Goal: Transaction & Acquisition: Purchase product/service

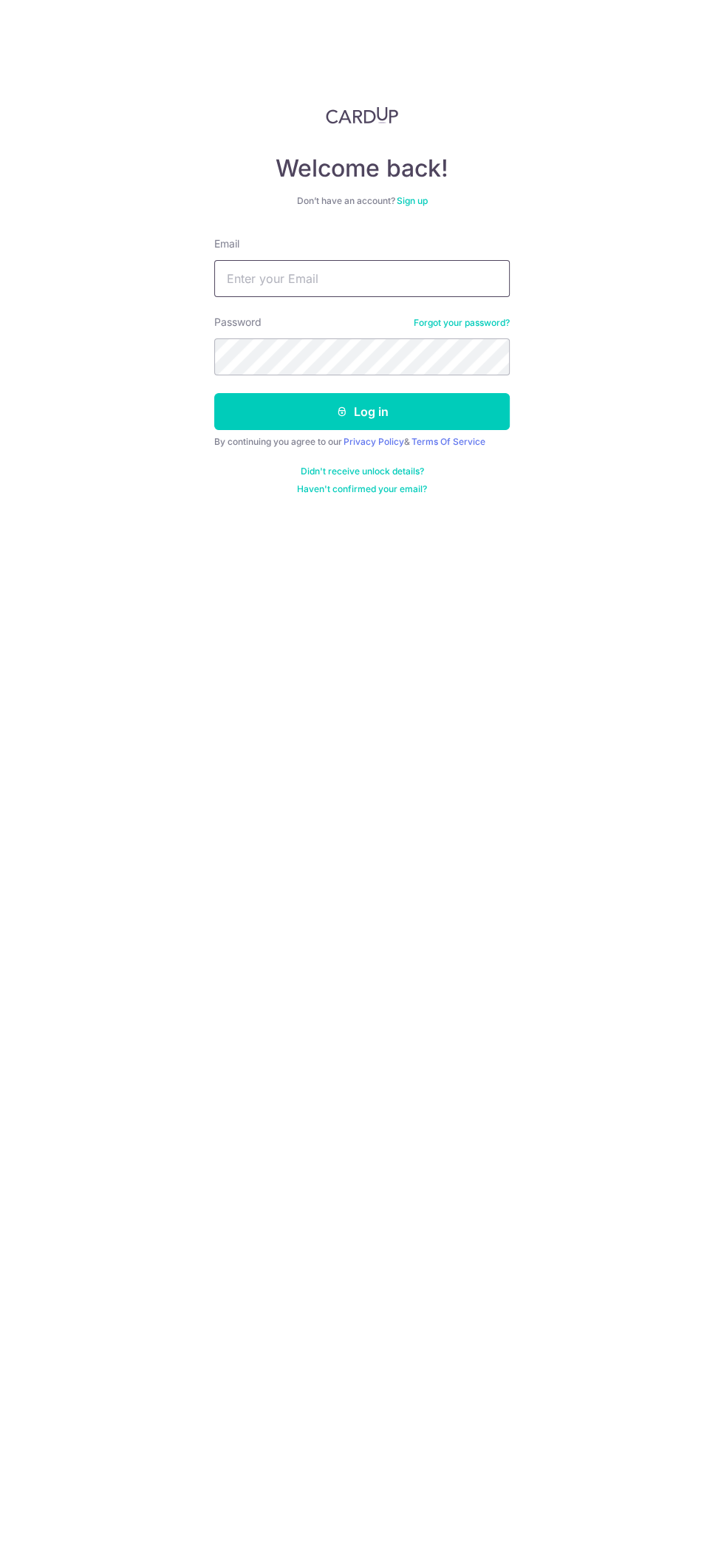
click at [451, 276] on input "Email" at bounding box center [362, 278] width 296 height 37
type input "Ngeeteng@gmail.com"
click at [214, 393] on button "Log in" at bounding box center [362, 412] width 296 height 37
click at [479, 401] on button "Log in" at bounding box center [362, 412] width 296 height 37
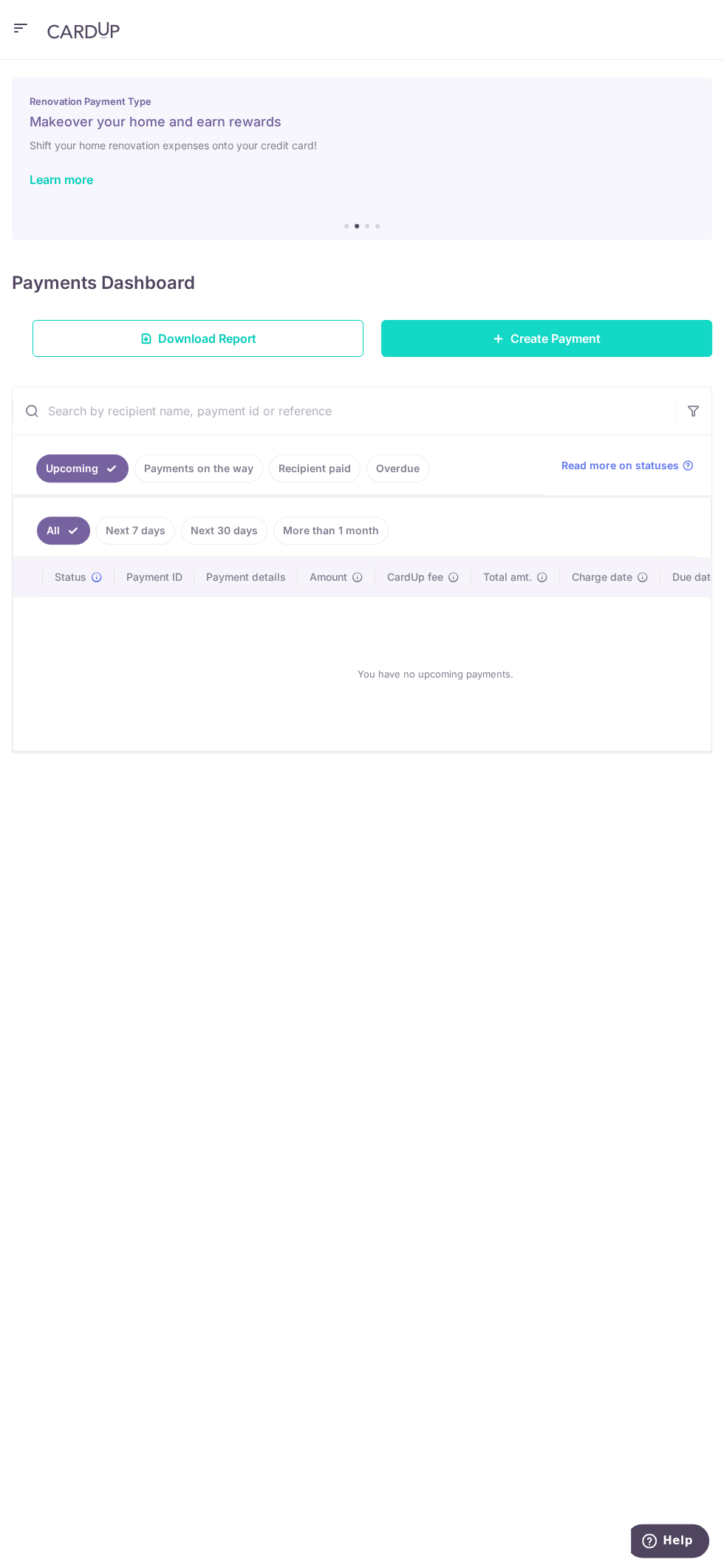
click at [564, 345] on span "Create Payment" at bounding box center [555, 338] width 90 height 17
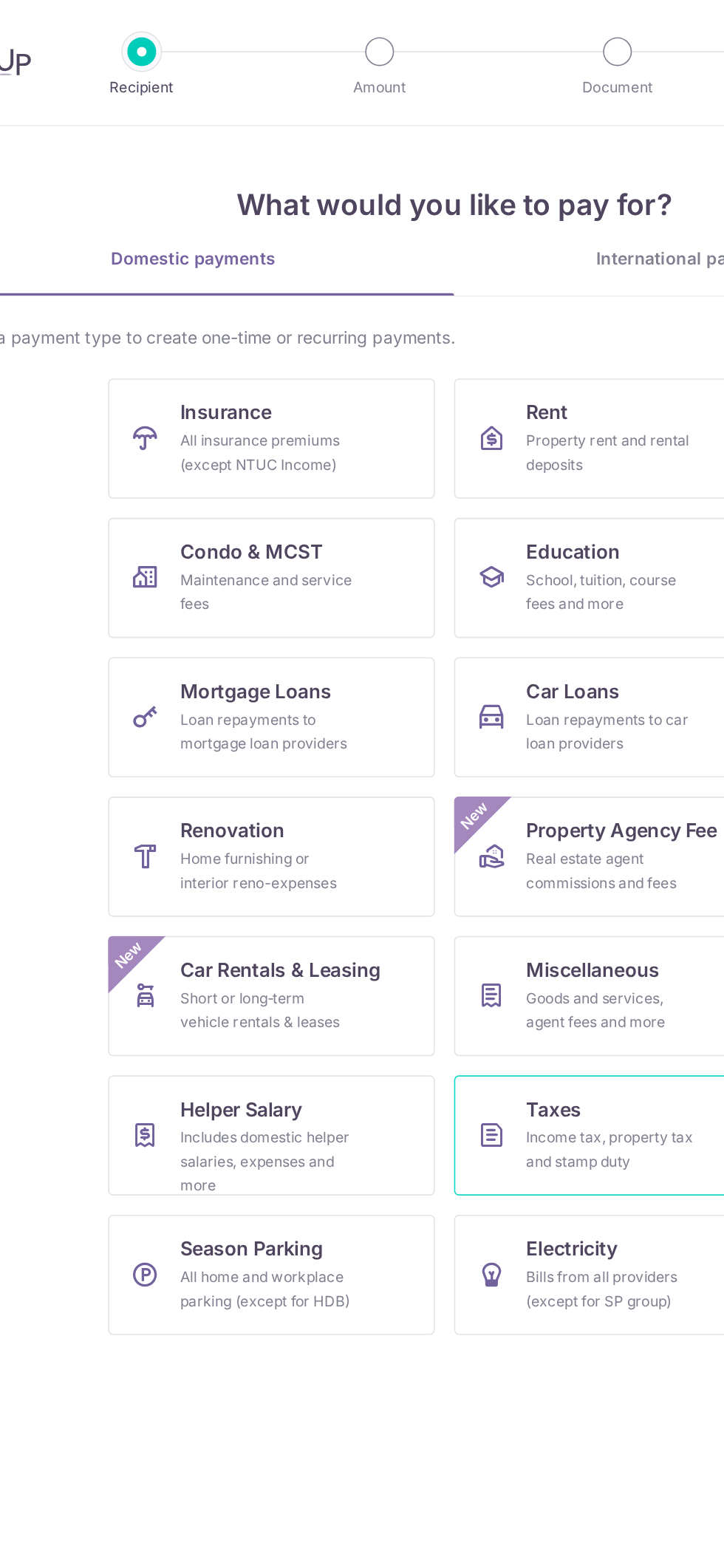
click at [471, 688] on link "Taxes Income tax, property tax and stamp duty" at bounding box center [462, 698] width 201 height 74
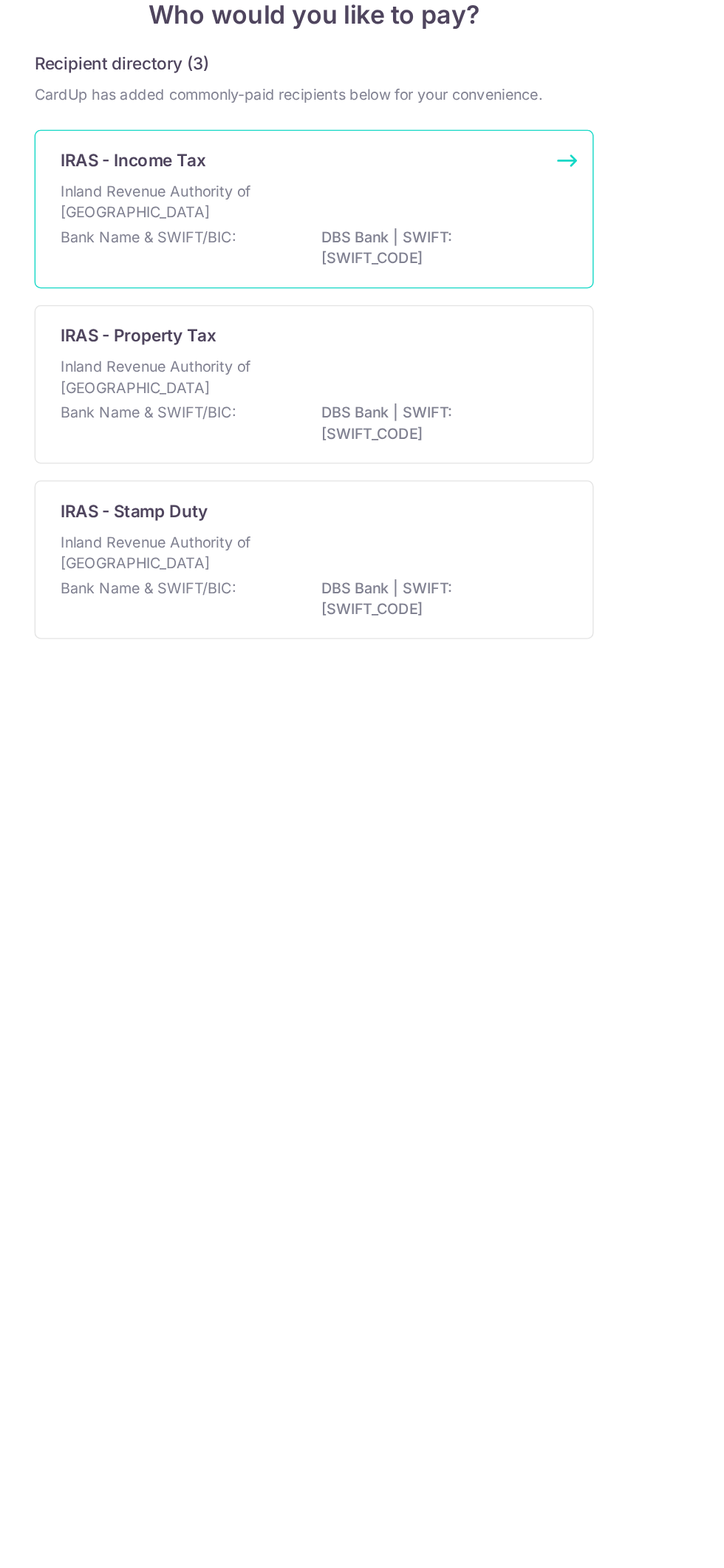
click at [436, 247] on div "Inland Revenue Authority of [GEOGRAPHIC_DATA]" at bounding box center [362, 260] width 359 height 33
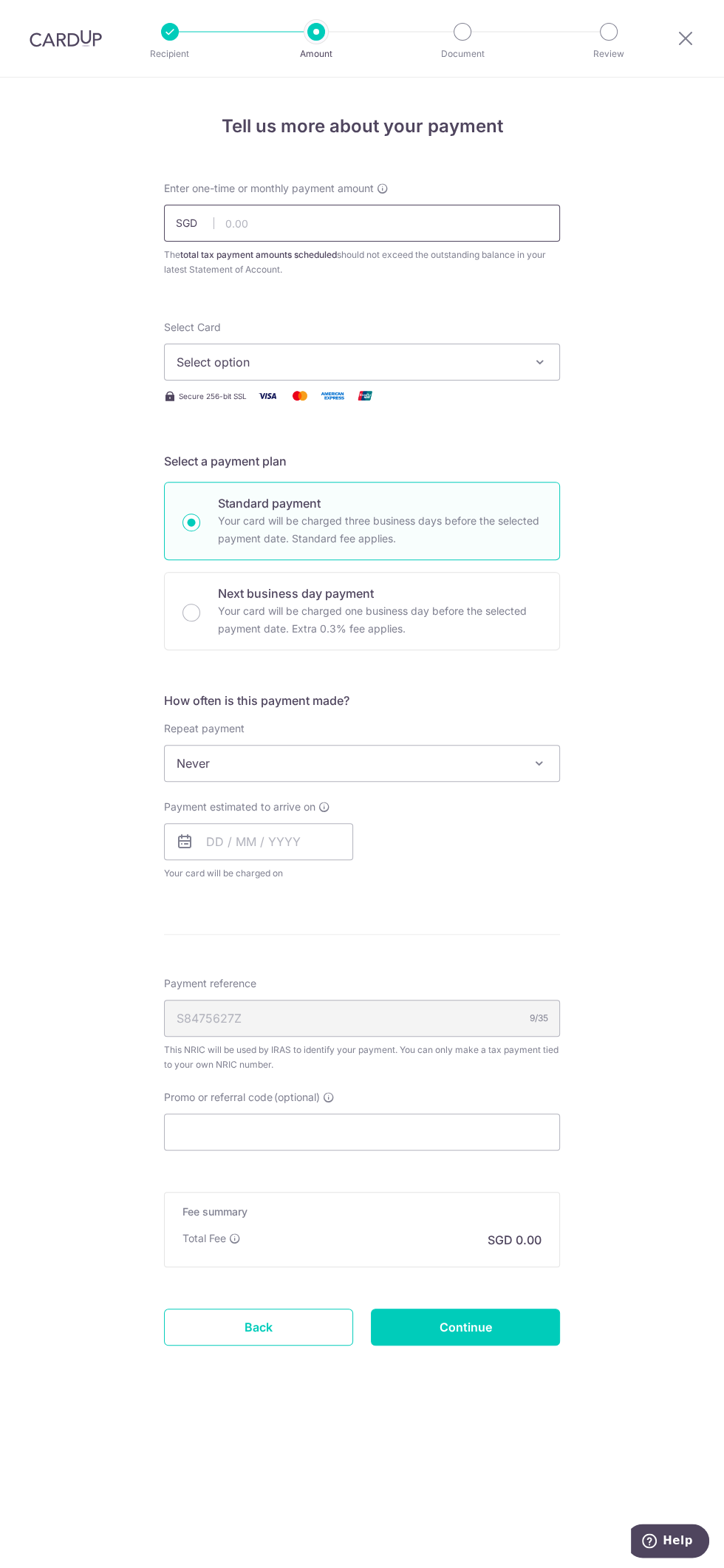
click at [479, 227] on input "text" at bounding box center [362, 223] width 396 height 37
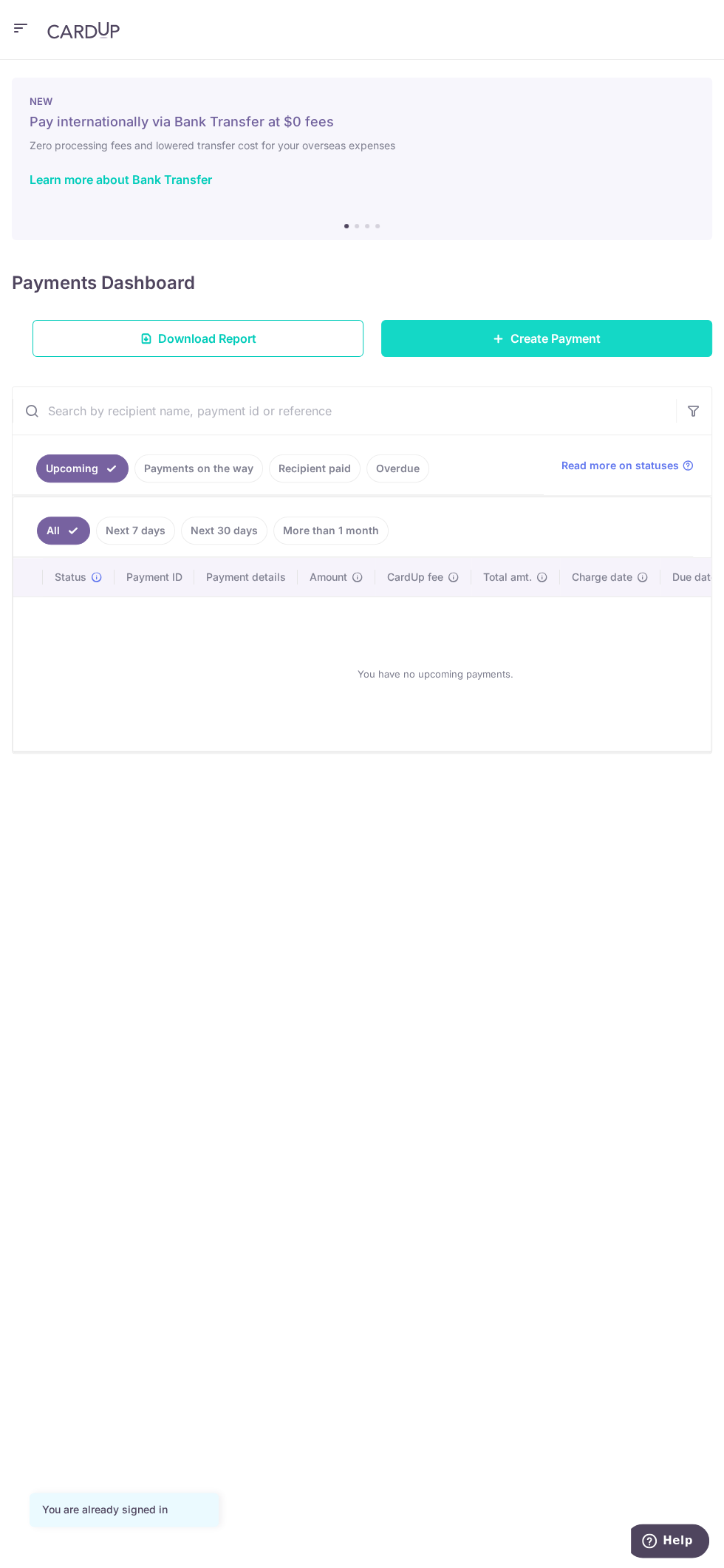
click at [607, 333] on link "Create Payment" at bounding box center [546, 339] width 331 height 37
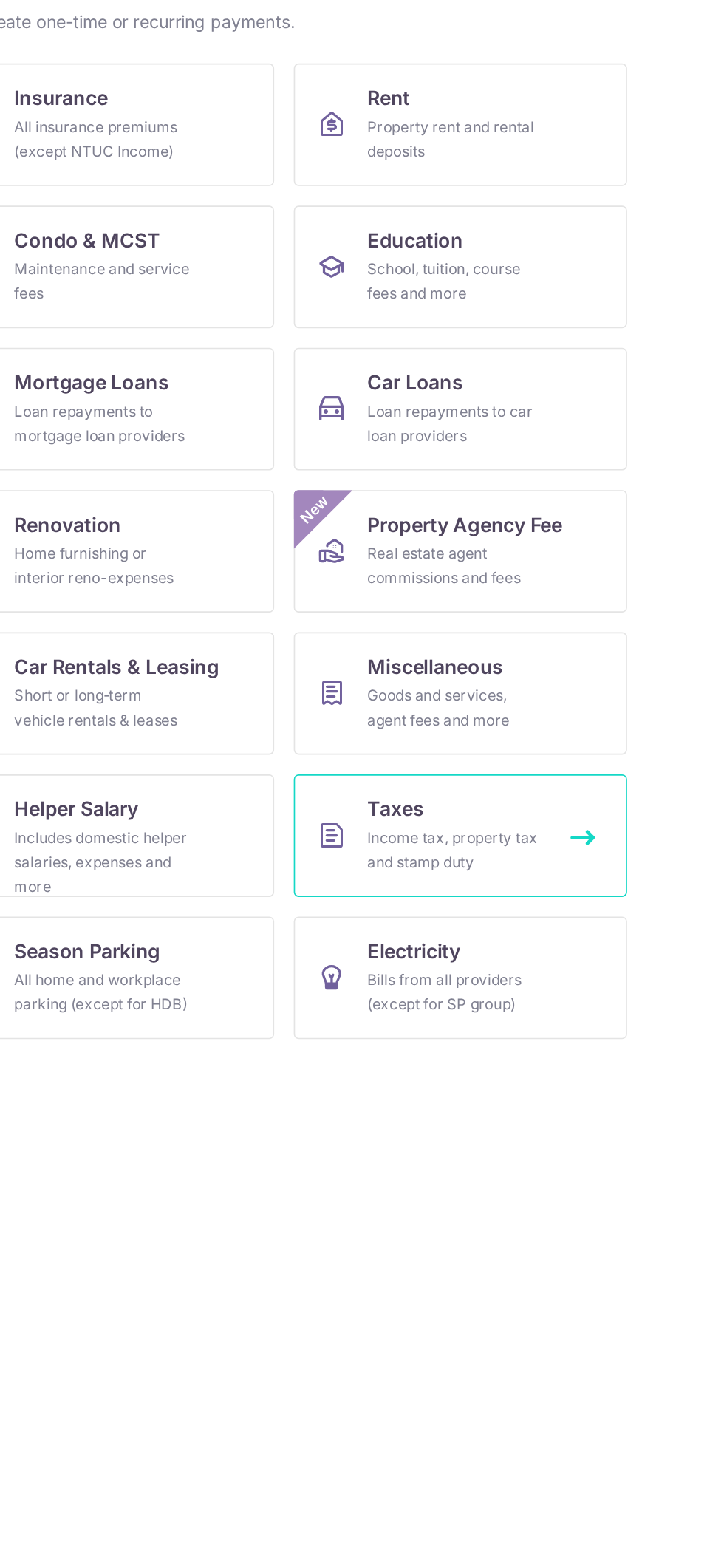
click at [506, 716] on div "Income tax, property tax and stamp duty" at bounding box center [459, 707] width 106 height 30
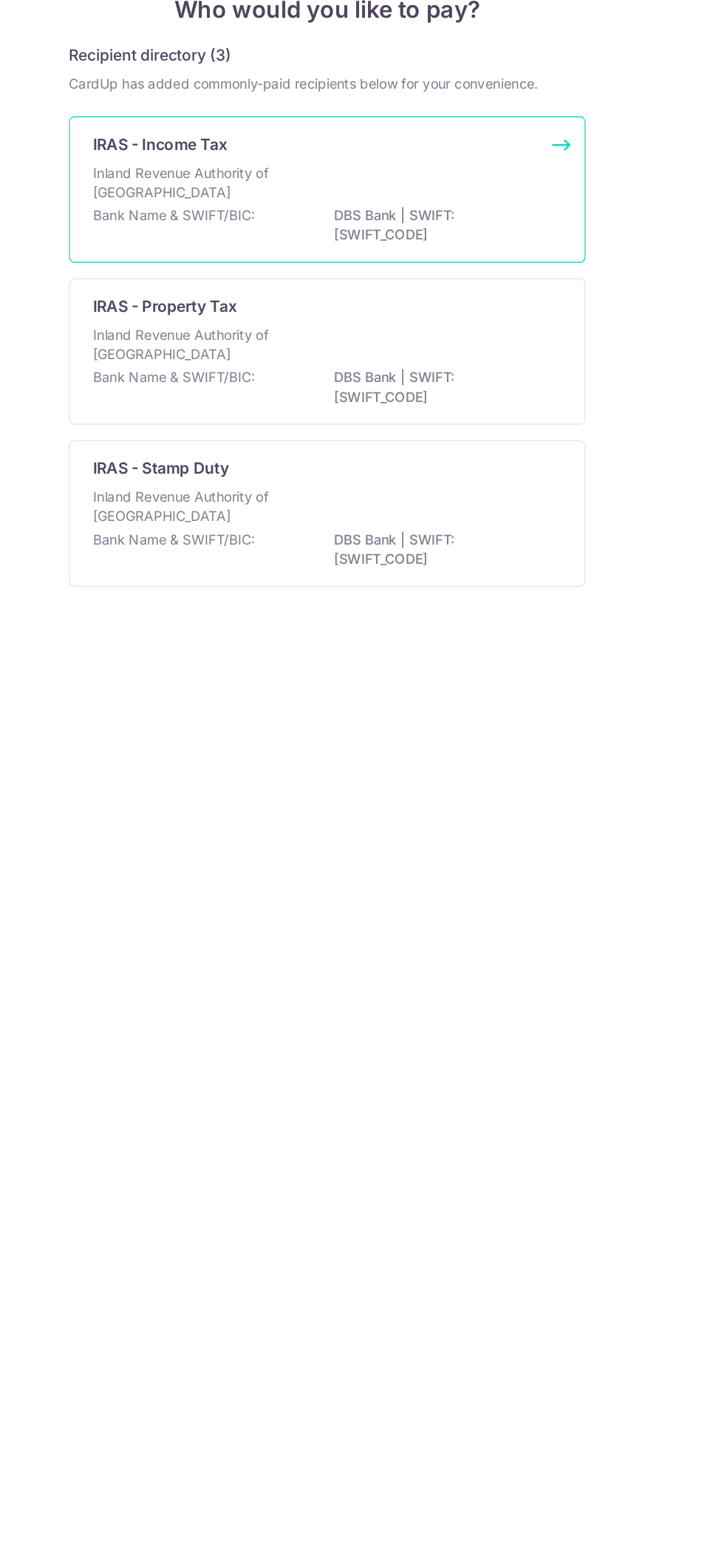
click at [316, 256] on p "Inland Revenue Authority of [GEOGRAPHIC_DATA]" at bounding box center [261, 259] width 157 height 30
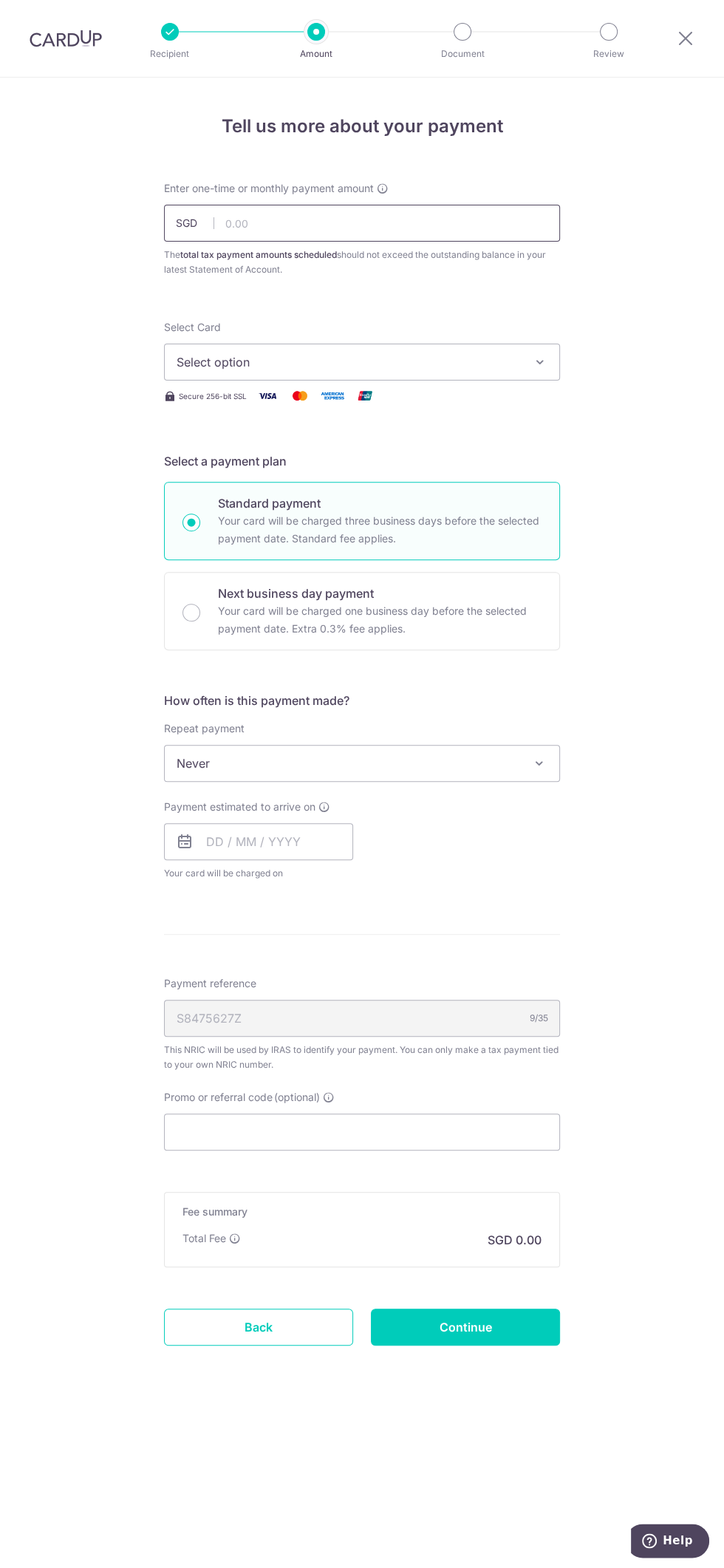
click at [478, 225] on input "text" at bounding box center [362, 223] width 396 height 37
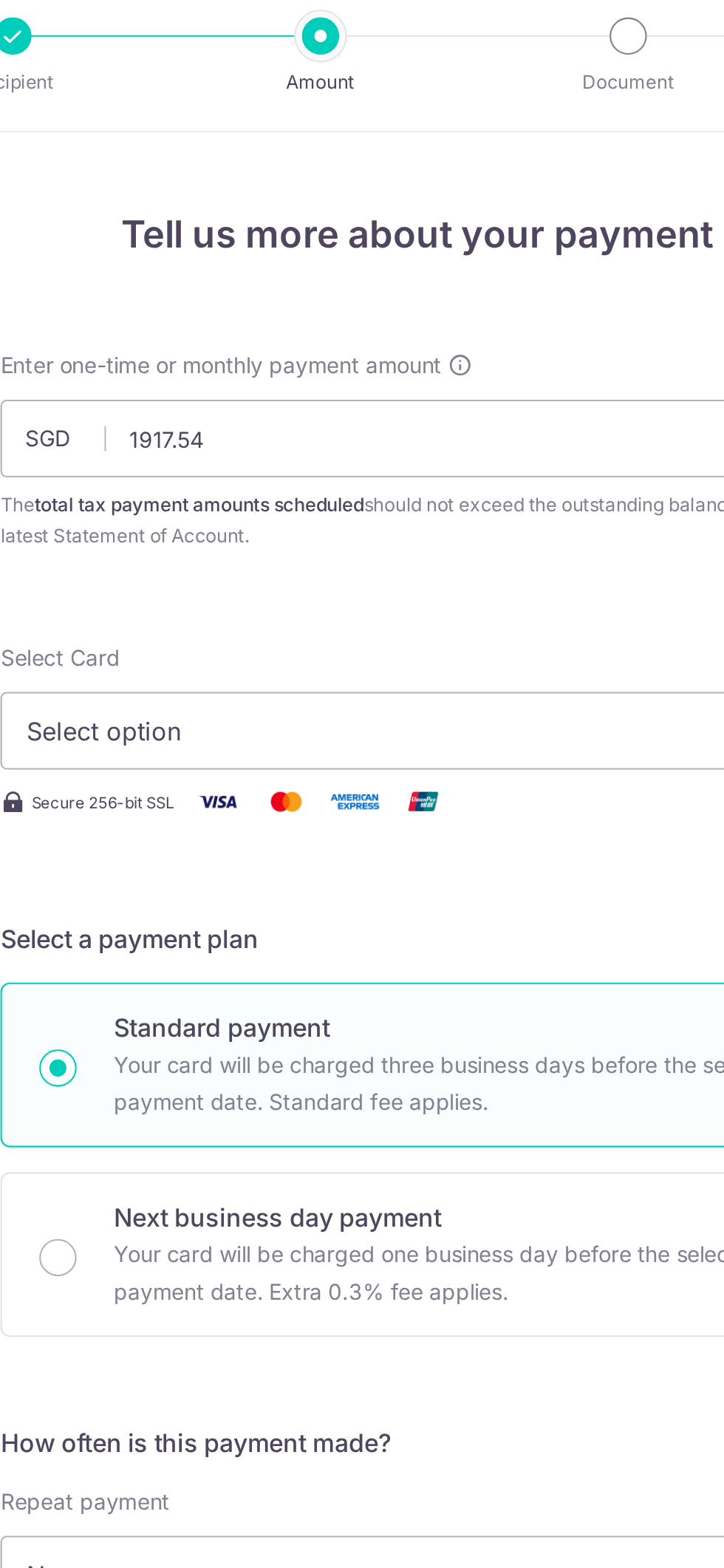
click at [458, 353] on span "Select option" at bounding box center [348, 361] width 345 height 17
type input "1,917.54"
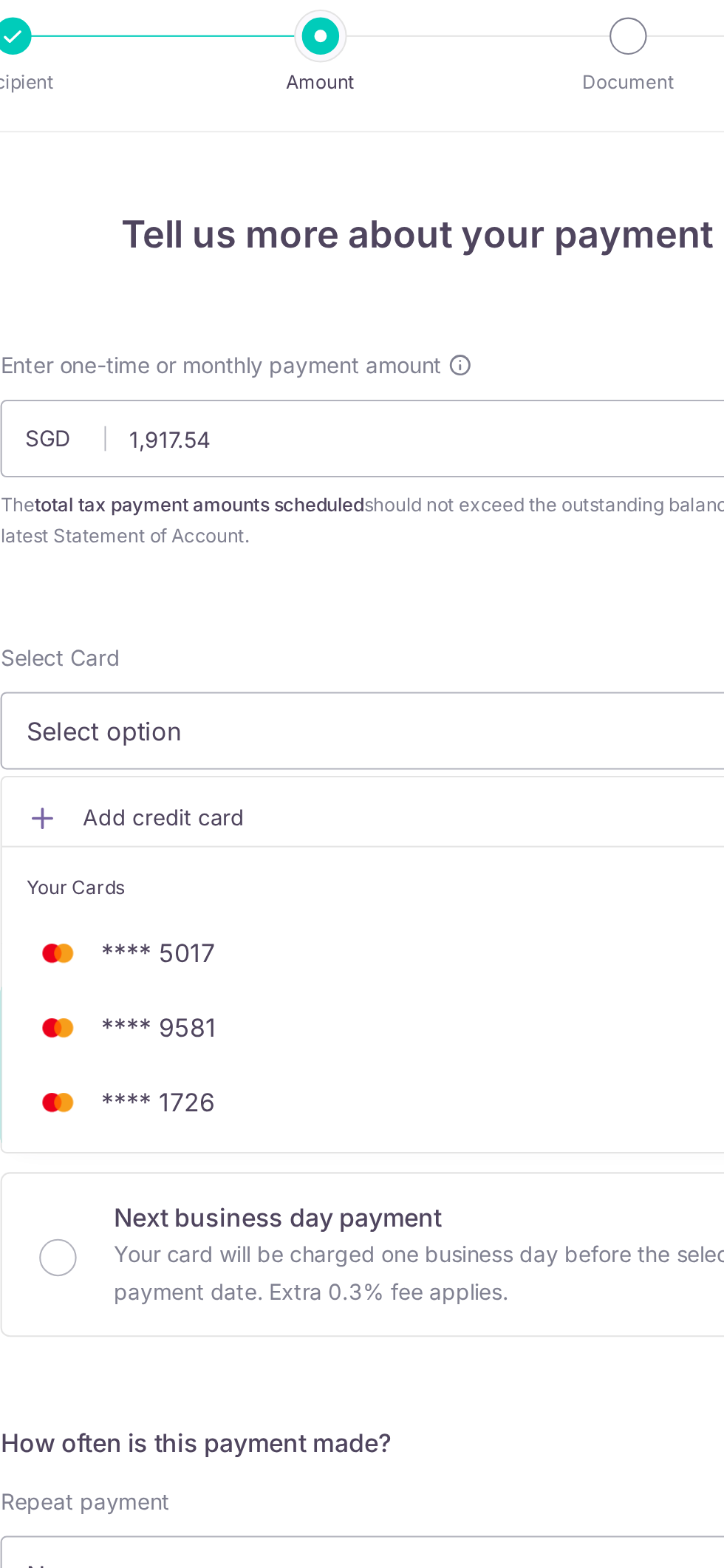
click at [333, 402] on span "Add credit card" at bounding box center [375, 403] width 345 height 14
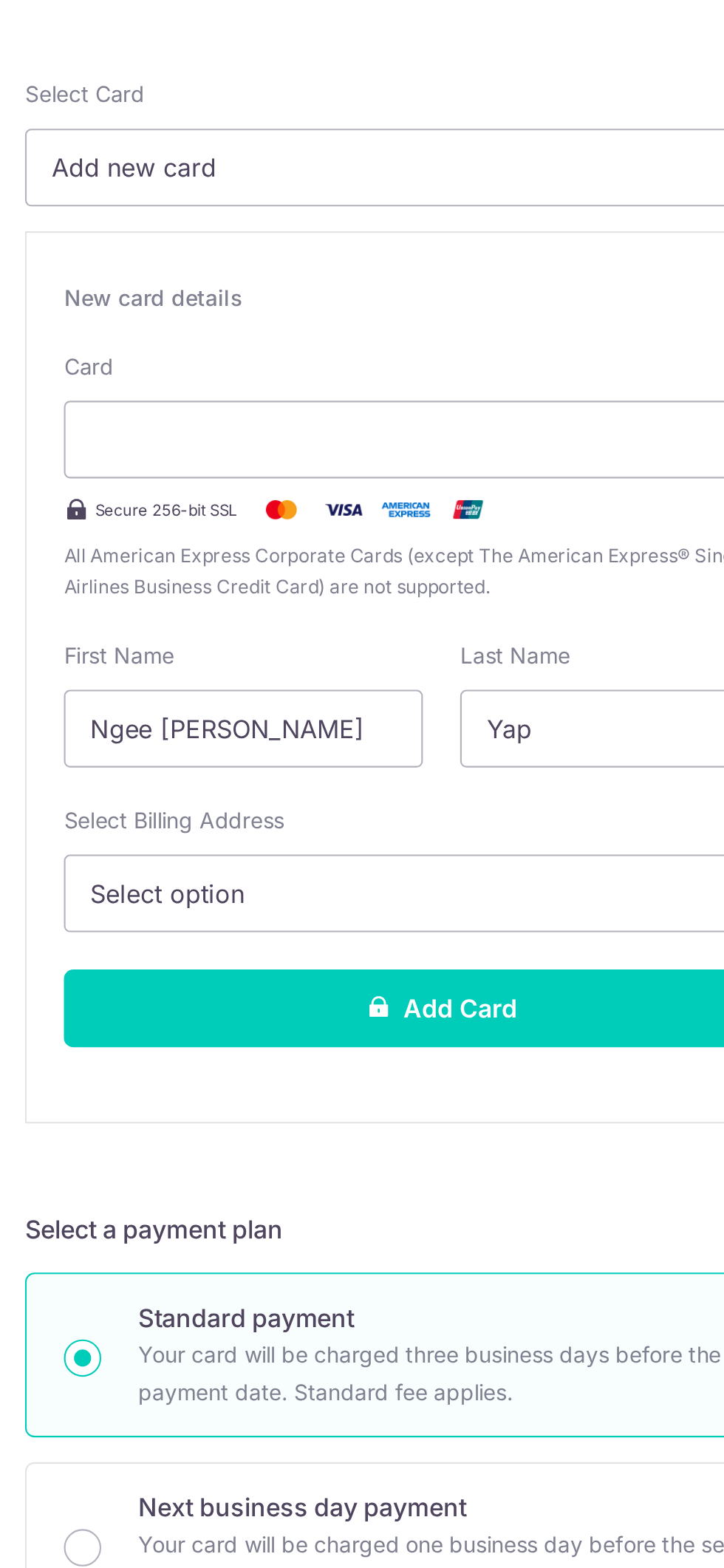
click at [374, 689] on button "Select option" at bounding box center [362, 707] width 359 height 37
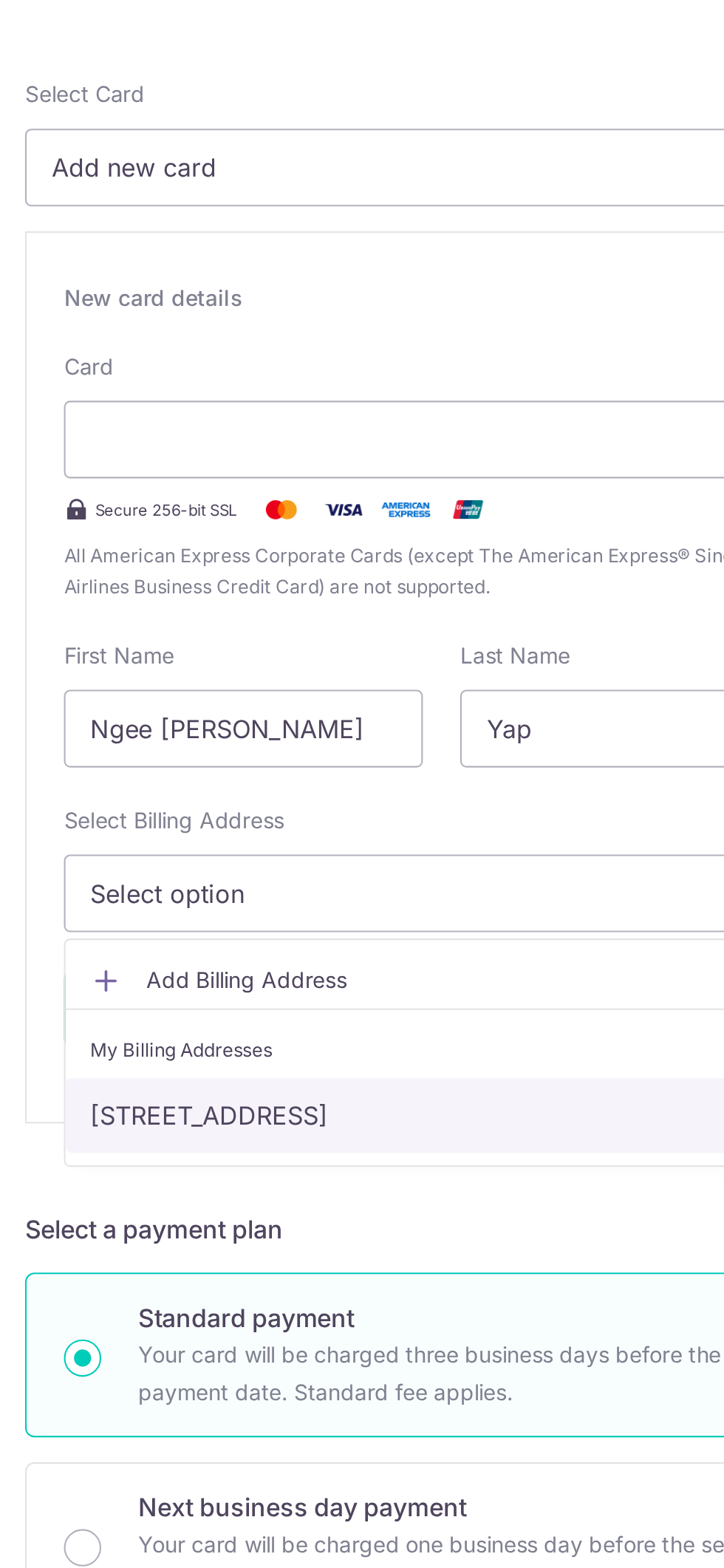
click at [402, 807] on link "[STREET_ADDRESS]" at bounding box center [362, 813] width 357 height 36
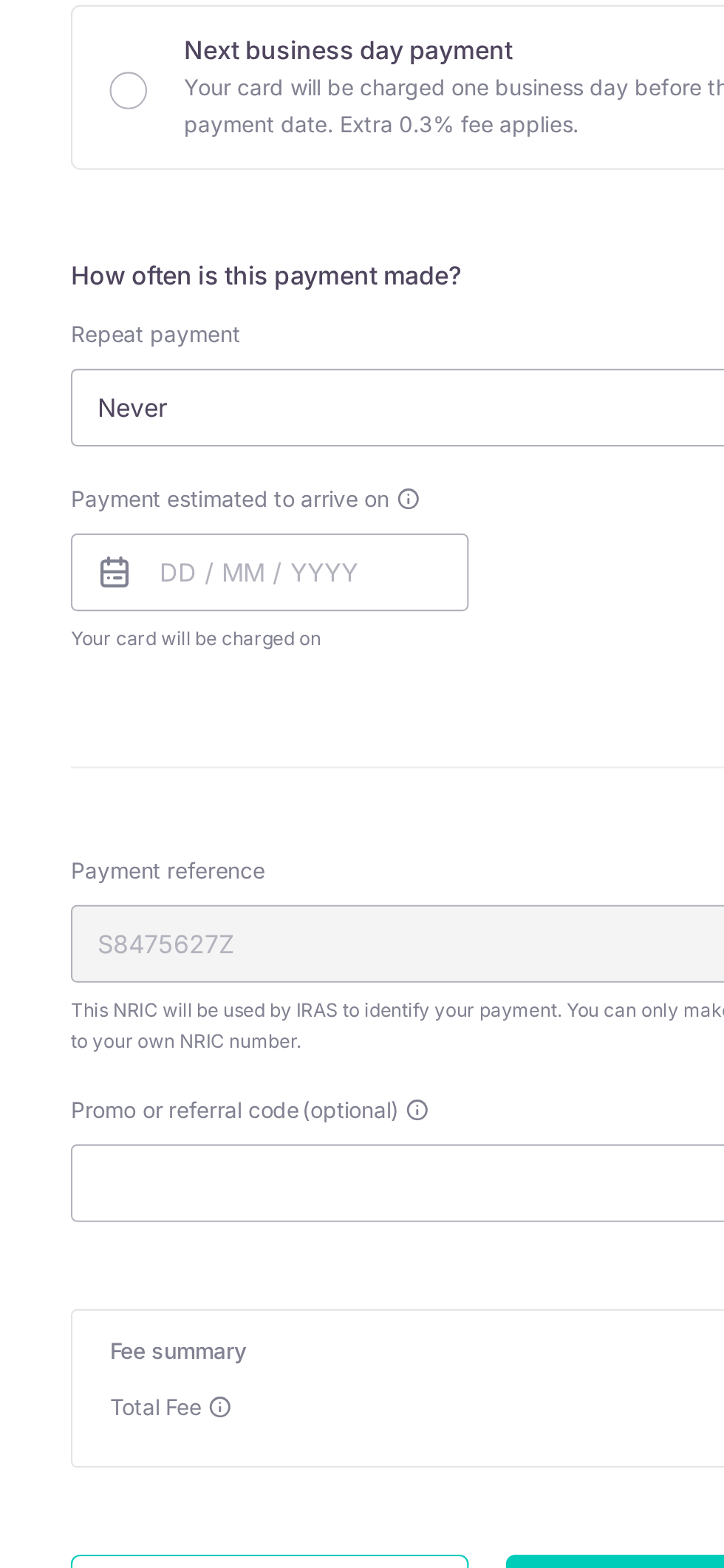
scroll to position [151, 0]
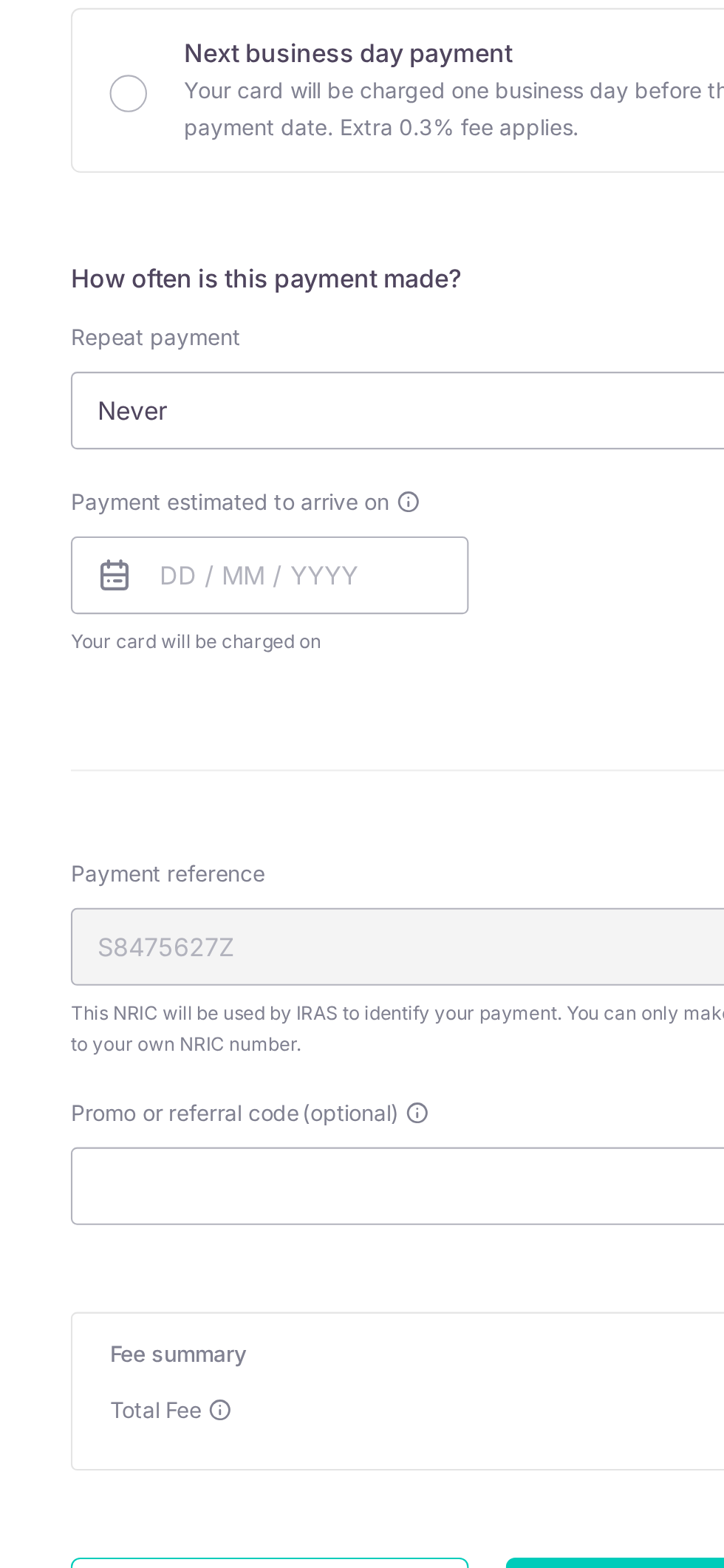
click at [370, 1000] on span "Never" at bounding box center [362, 1017] width 395 height 36
click at [297, 1089] on input "text" at bounding box center [259, 1096] width 189 height 37
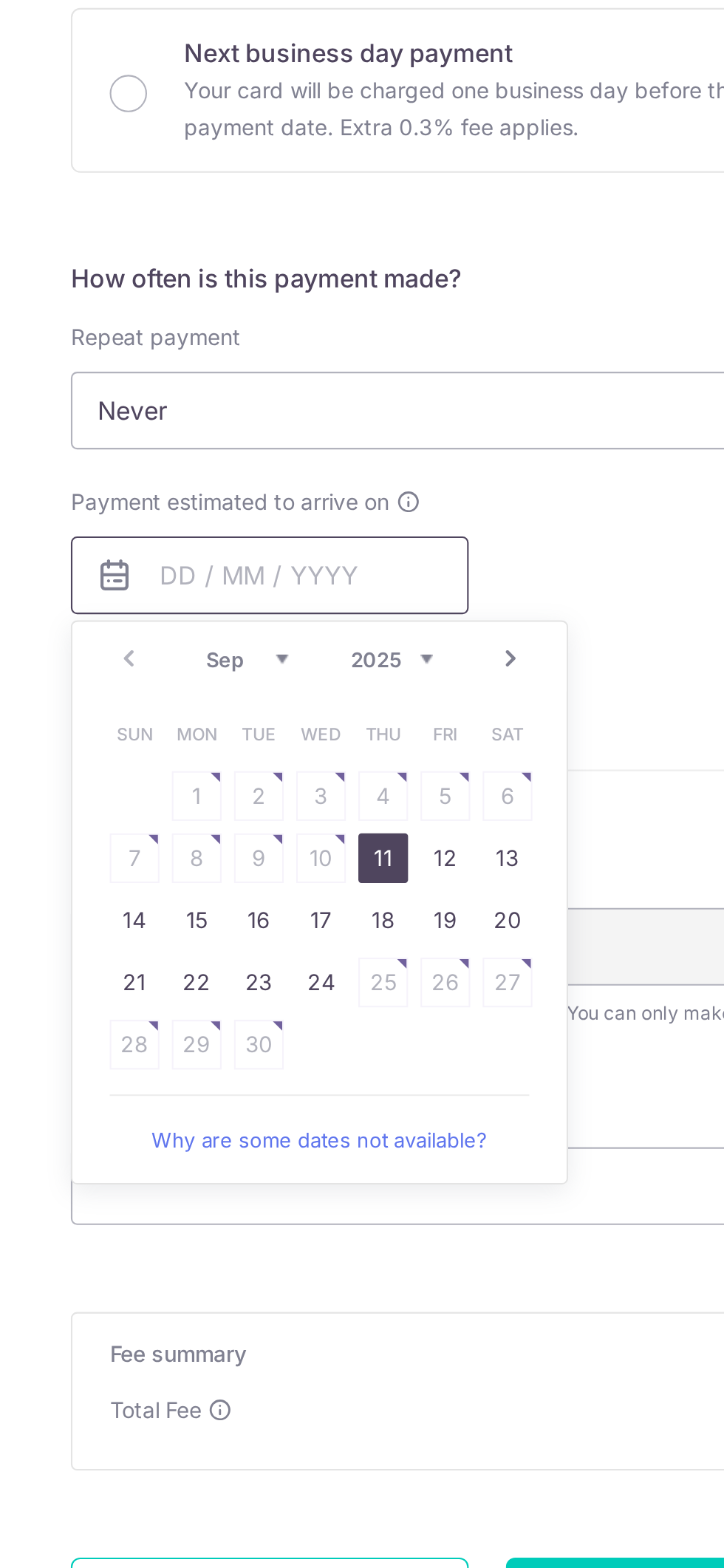
scroll to position [173, 0]
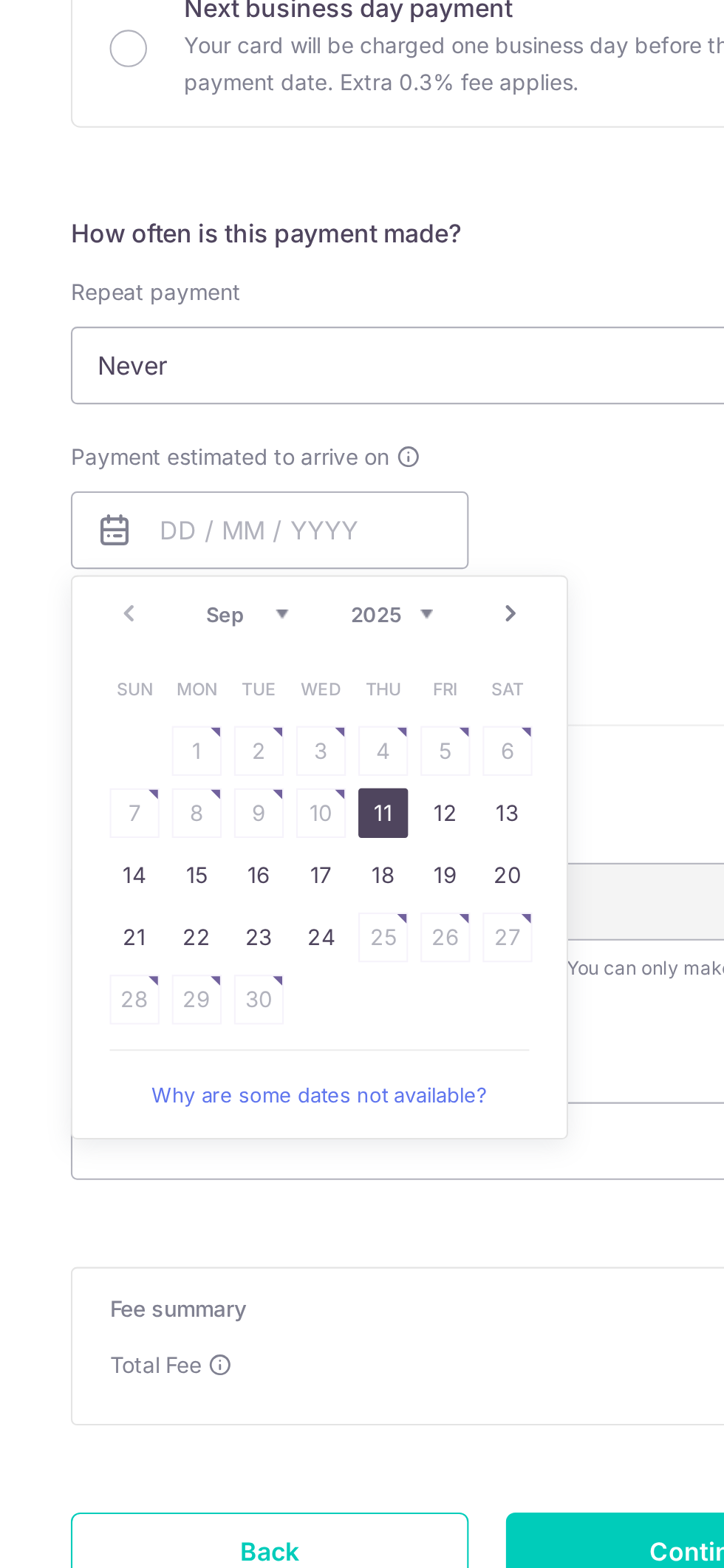
click at [313, 1197] on link "11" at bounding box center [312, 1209] width 24 height 24
type input "[DATE]"
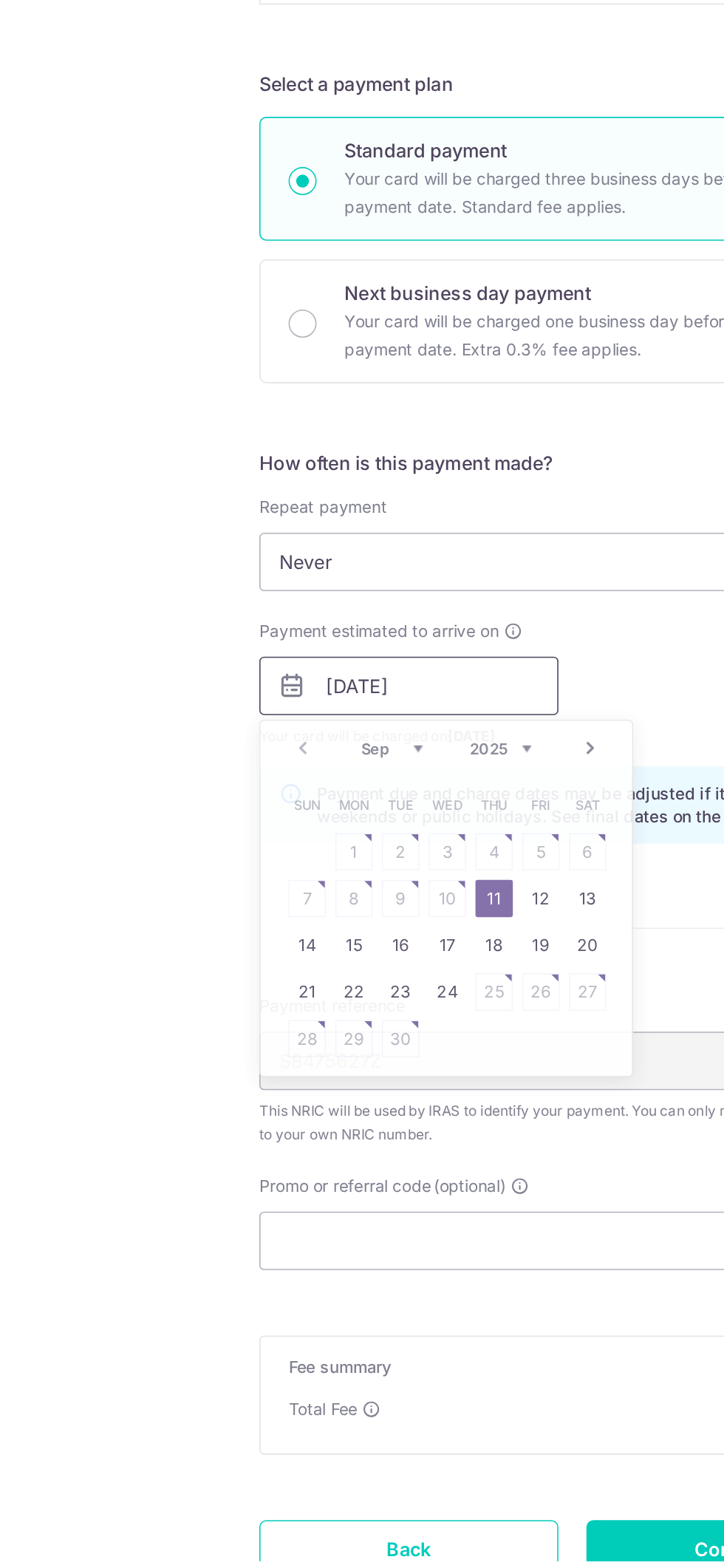
scroll to position [43, 0]
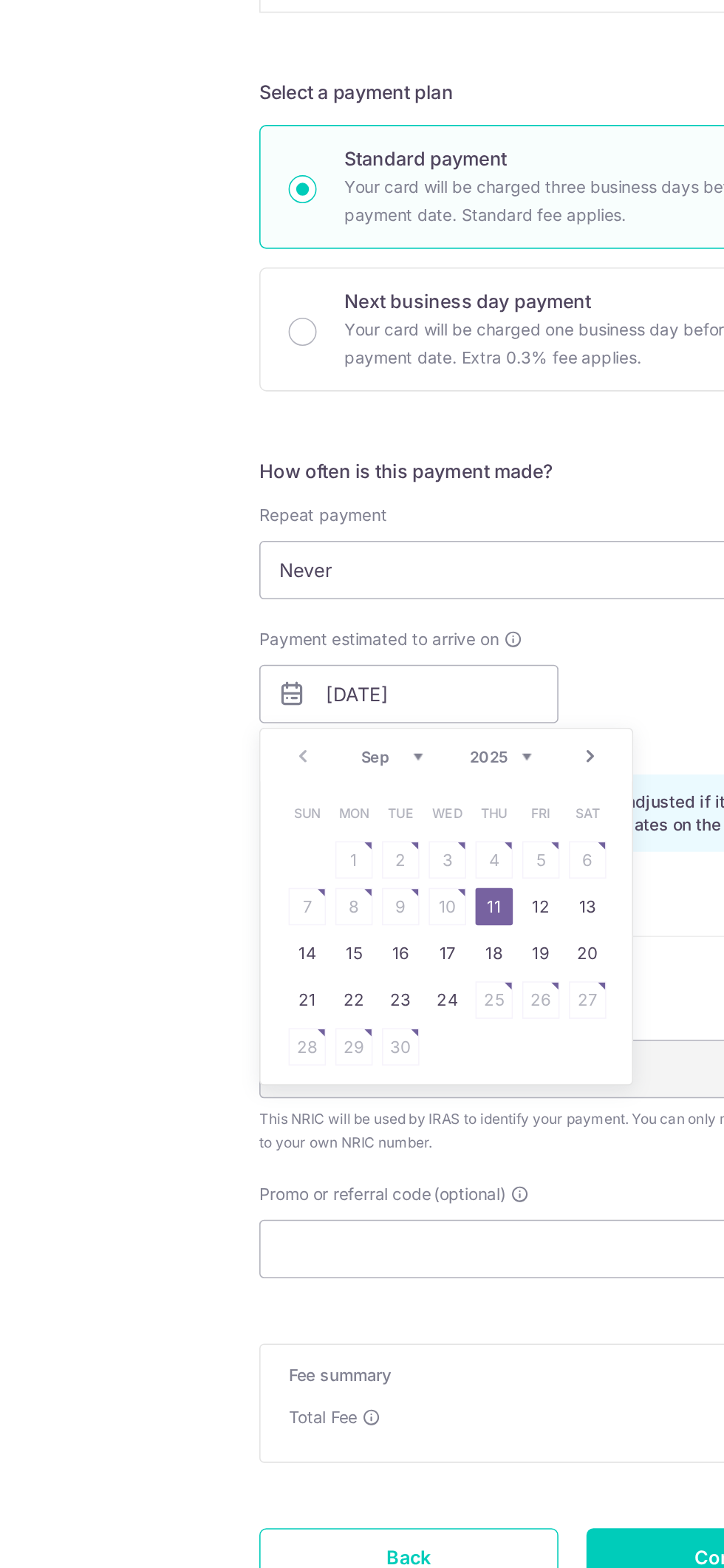
click at [51, 1278] on div "Tell us more about your payment Enter one-time or monthly payment amount SGD 1,…" at bounding box center [362, 768] width 724 height 1846
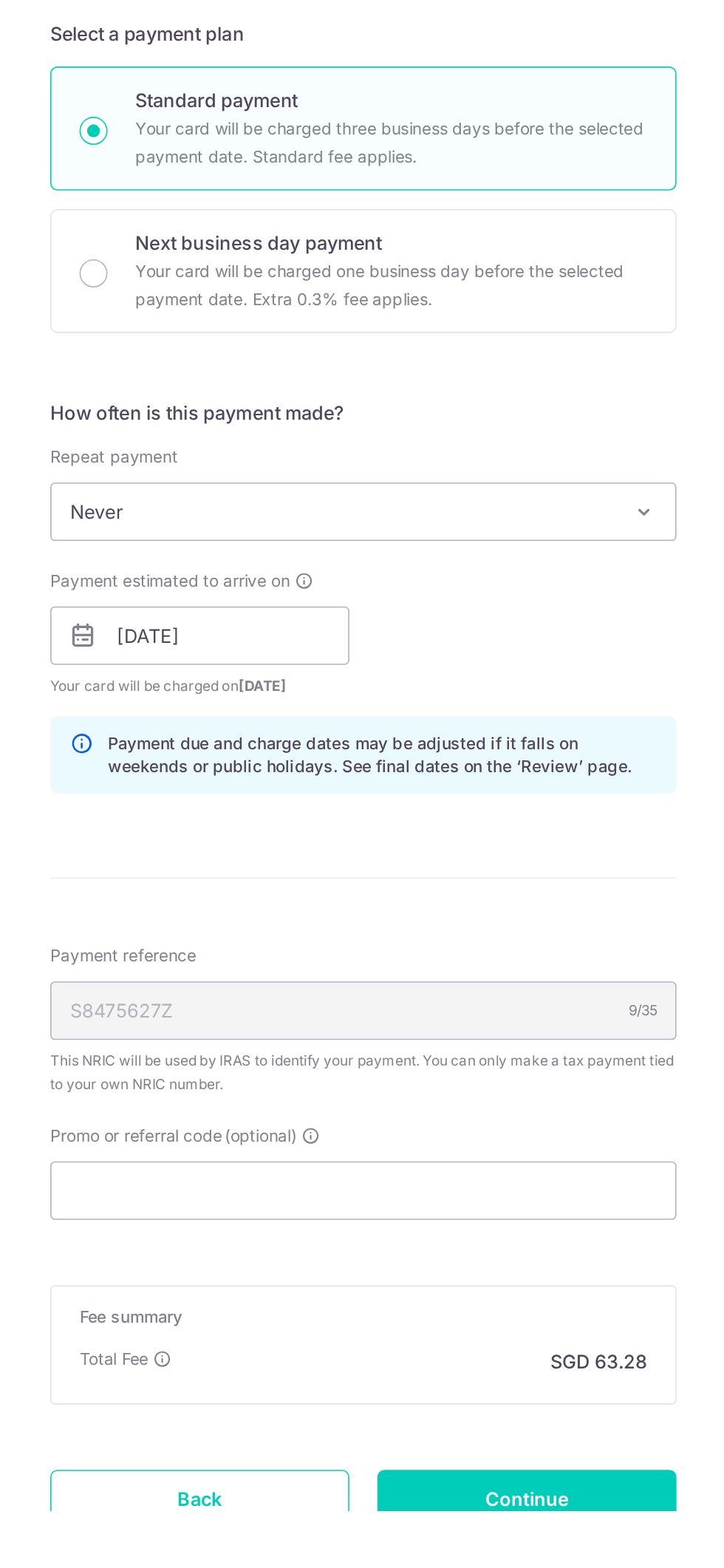
scroll to position [0, 0]
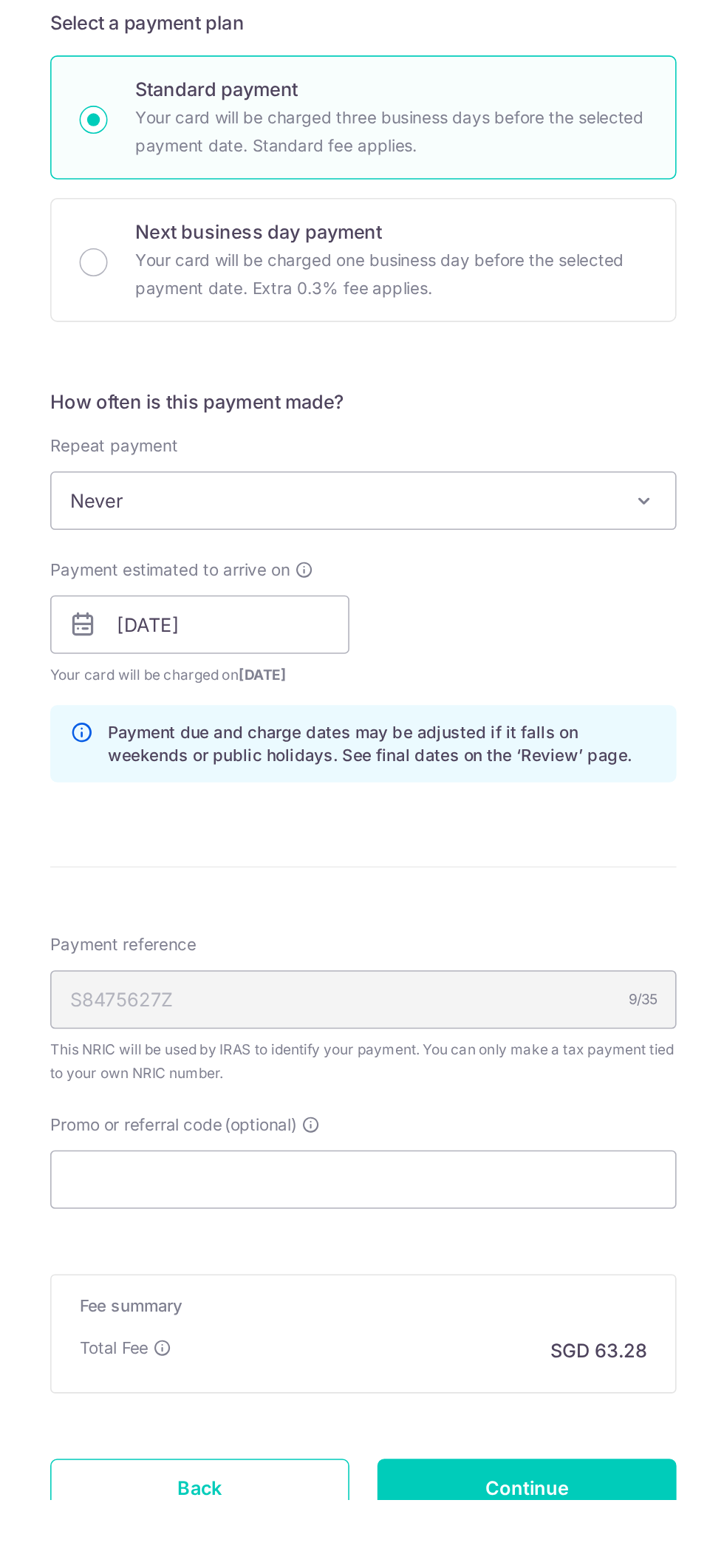
click at [231, 1468] on icon at bounding box center [235, 1472] width 12 height 12
